Goal: Task Accomplishment & Management: Manage account settings

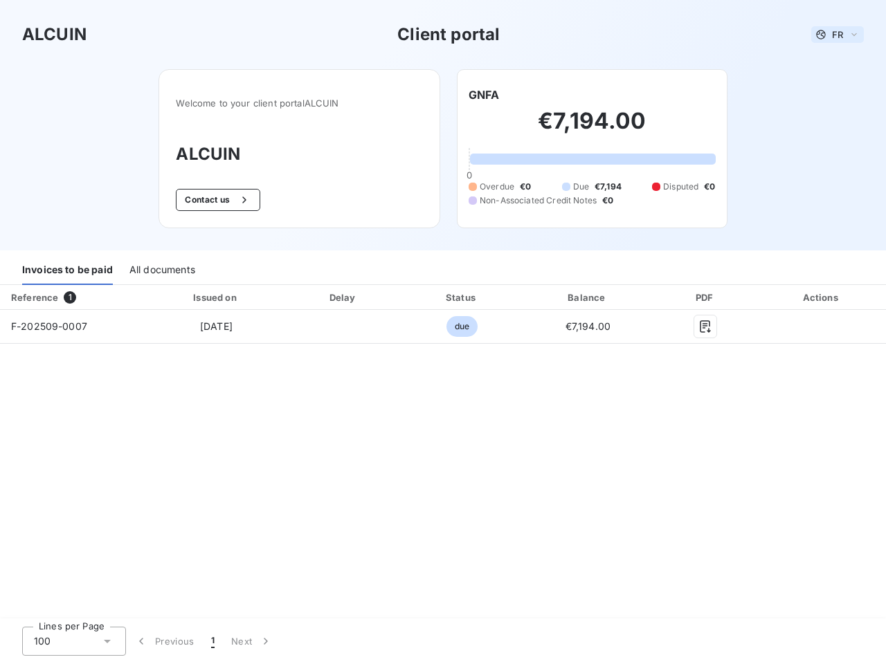
click at [837, 35] on span "FR" at bounding box center [837, 34] width 11 height 11
click at [216, 200] on button "Contact us" at bounding box center [218, 200] width 84 height 22
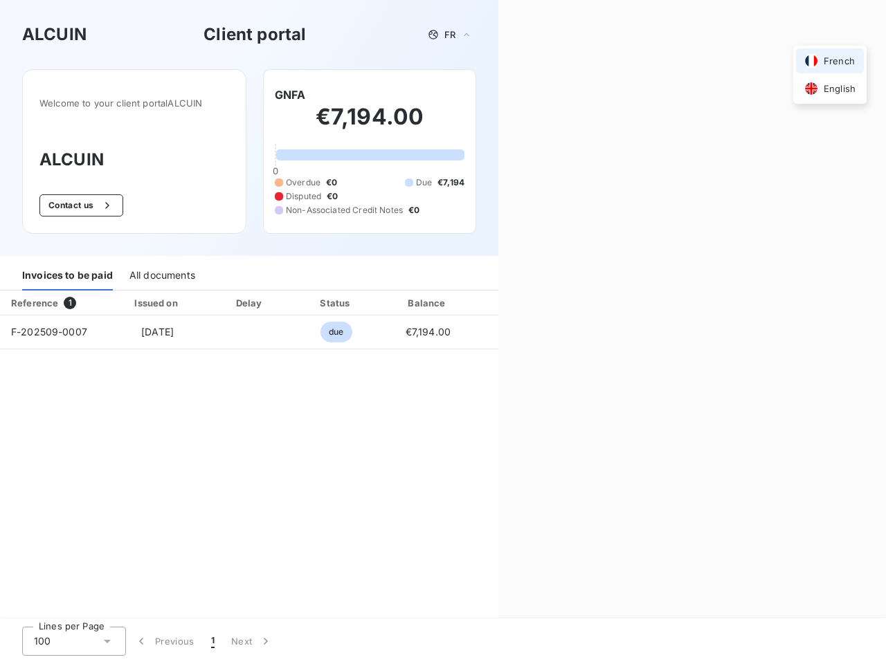
click at [484, 95] on div "Welcome to your client portal ALCUIN ALCUIN Contact us GNFA €7,194.00 0 Overdue…" at bounding box center [249, 162] width 498 height 187
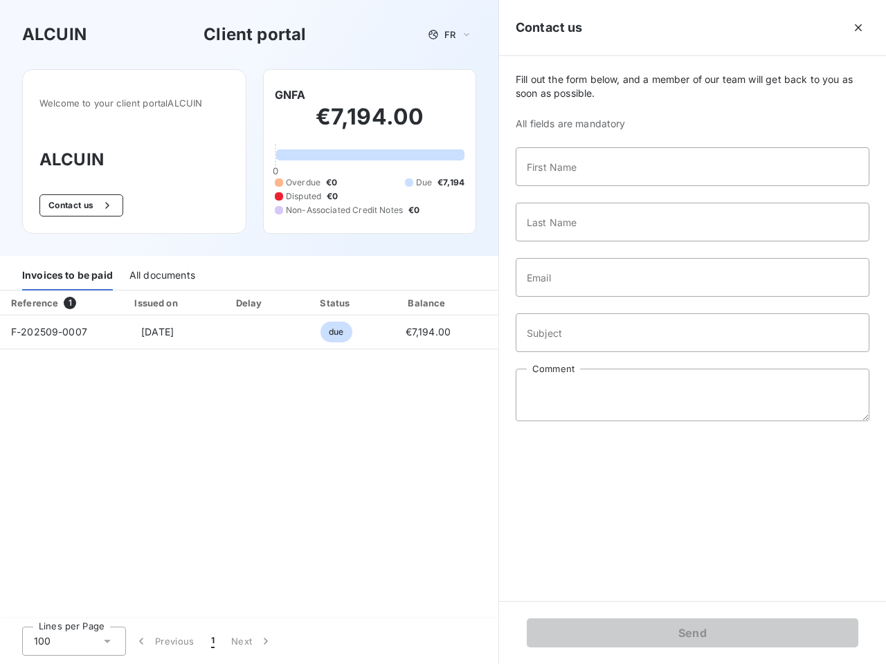
click at [67, 271] on div "Invoices to be paid" at bounding box center [67, 276] width 91 height 29
click at [161, 271] on div "All documents" at bounding box center [162, 276] width 66 height 29
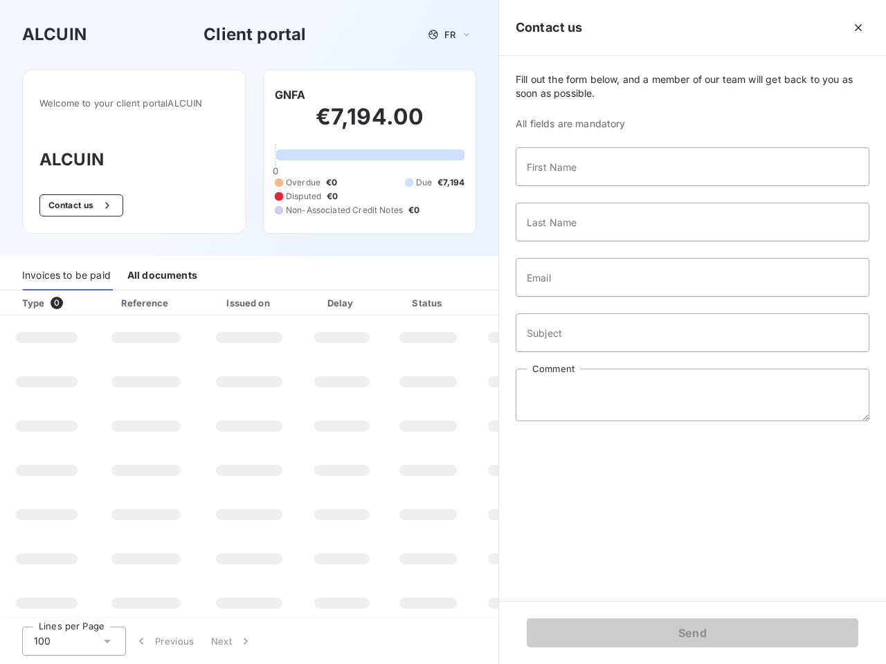
click at [73, 298] on div "Type 0" at bounding box center [52, 303] width 77 height 14
click at [215, 298] on div "Issued on" at bounding box center [249, 303] width 96 height 14
click at [343, 298] on div "Delay" at bounding box center [341, 303] width 79 height 14
click at [462, 298] on div at bounding box center [462, 303] width 14 height 14
click at [588, 298] on div "Fill out the form below, and a member of our team will get back to you as soon …" at bounding box center [692, 328] width 387 height 545
